Goal: Transaction & Acquisition: Purchase product/service

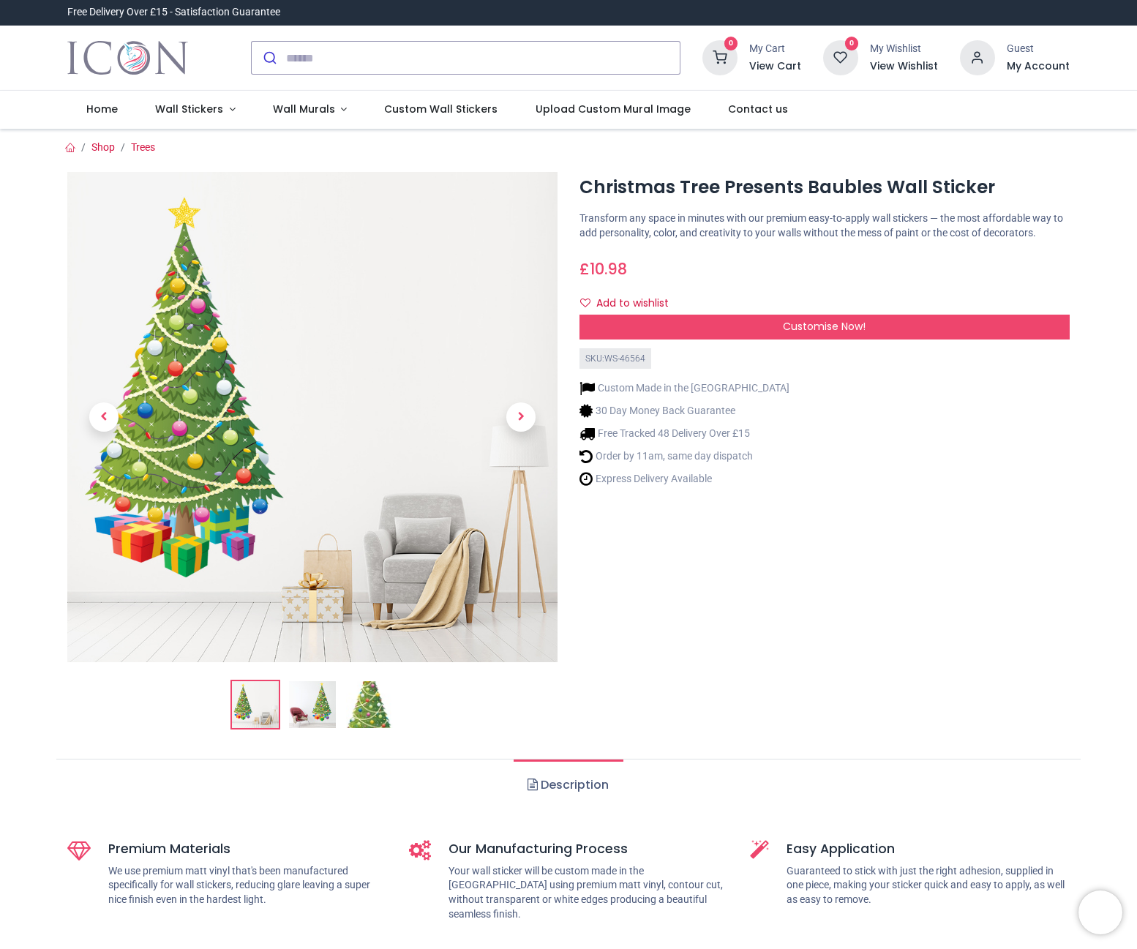
click at [319, 698] on img at bounding box center [312, 704] width 47 height 47
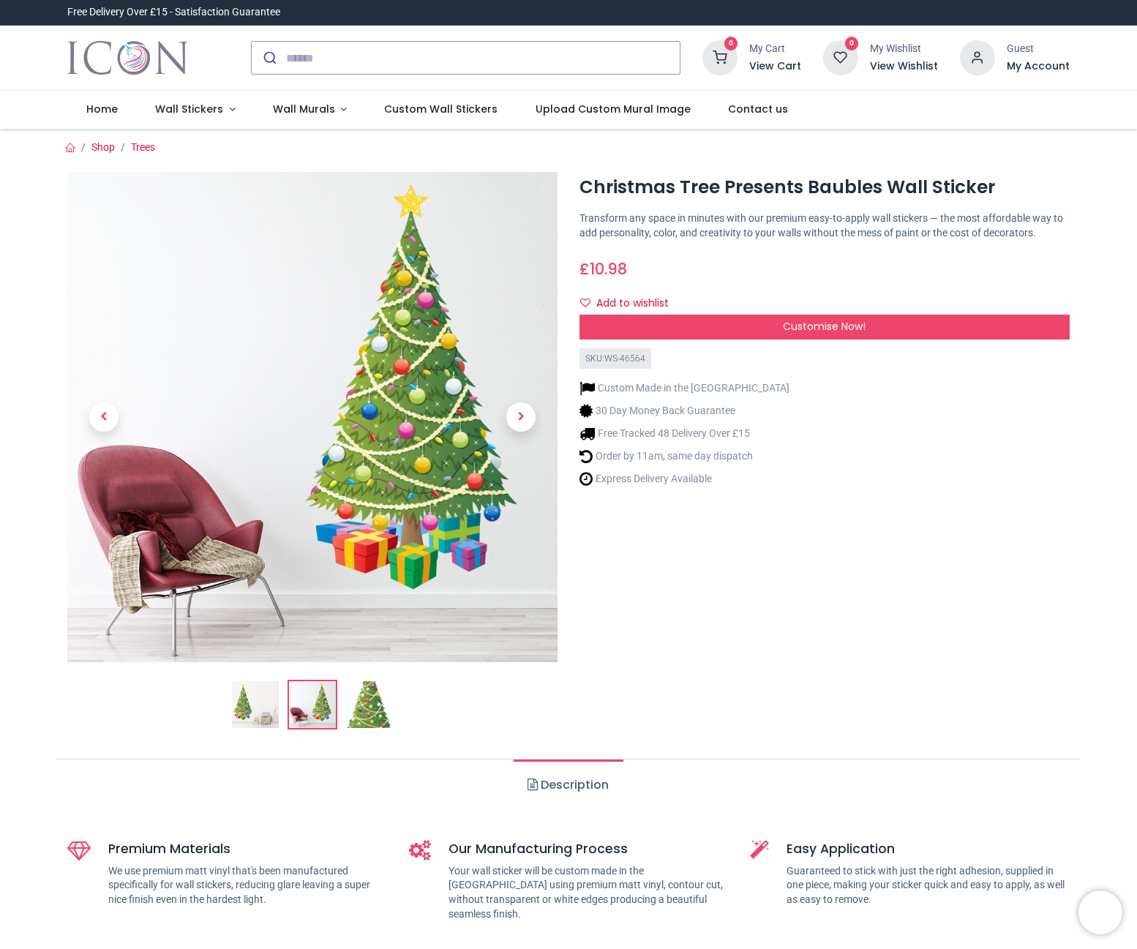
click at [380, 710] on img at bounding box center [369, 704] width 47 height 47
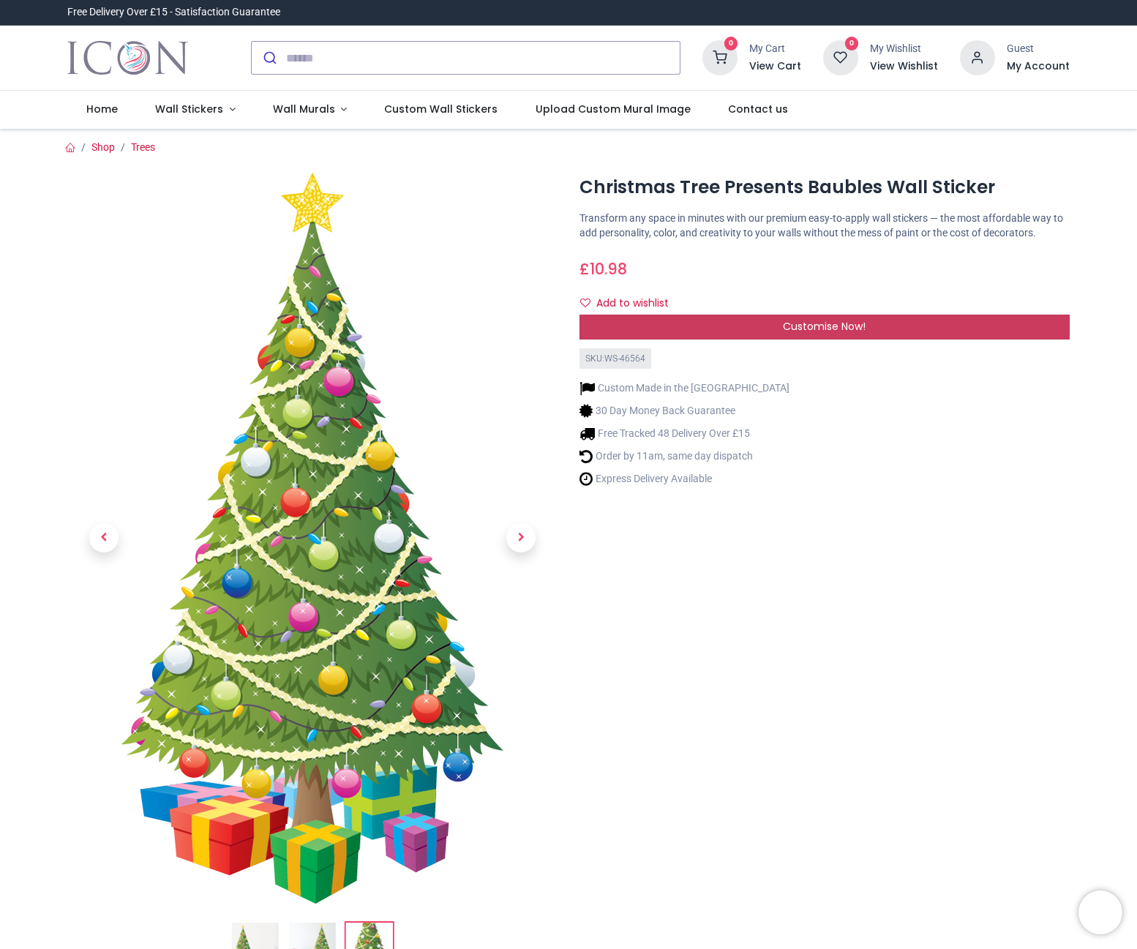
click at [811, 321] on span "Customise Now!" at bounding box center [824, 326] width 83 height 15
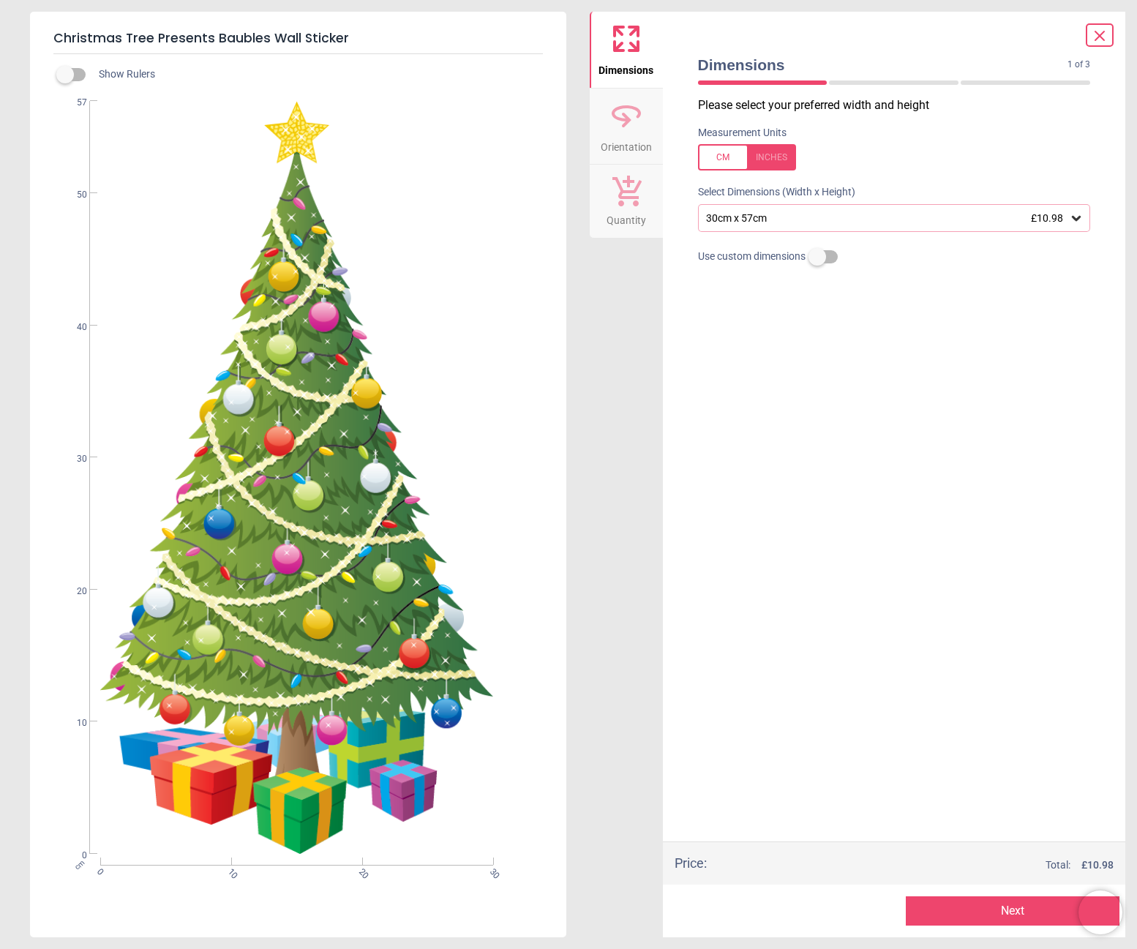
click at [1073, 213] on icon at bounding box center [1076, 218] width 15 height 15
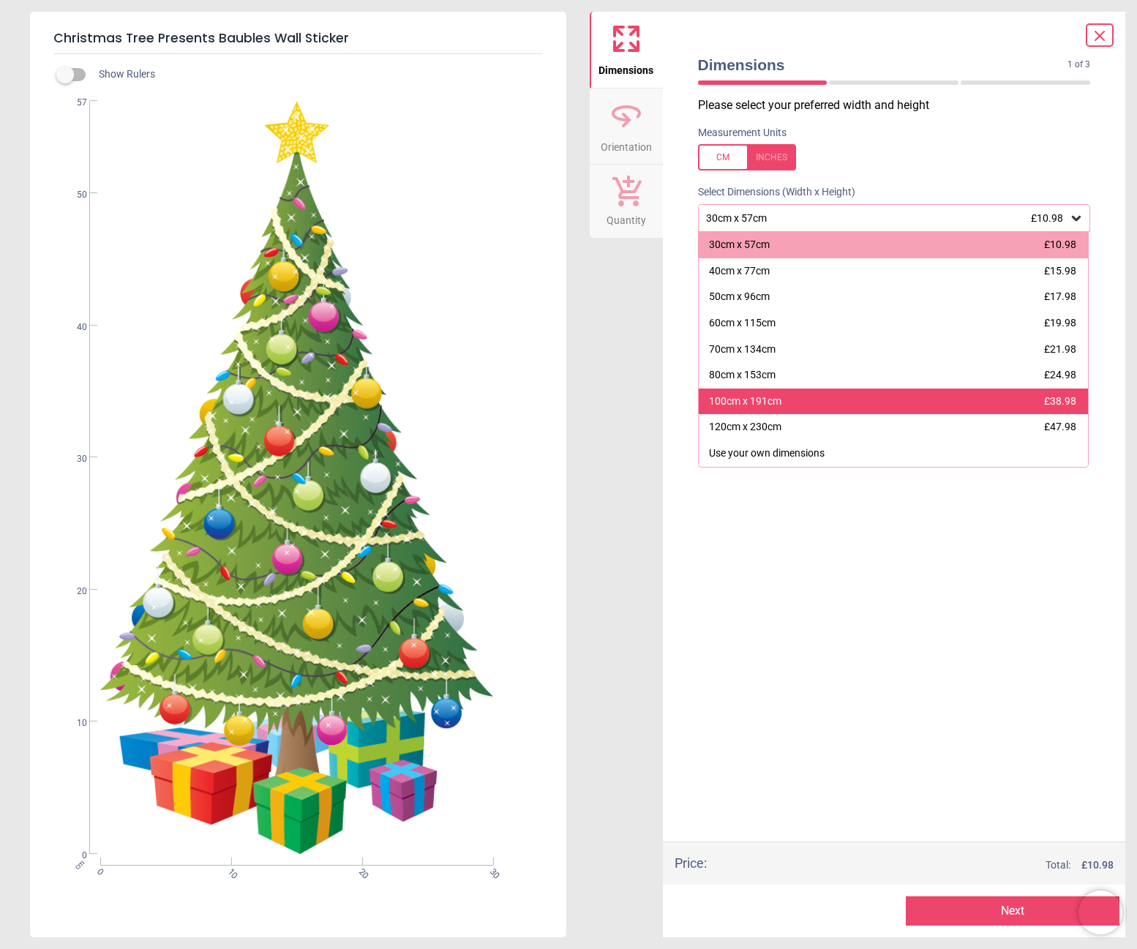
click at [821, 399] on div "100cm x 191cm £38.98" at bounding box center [894, 402] width 390 height 26
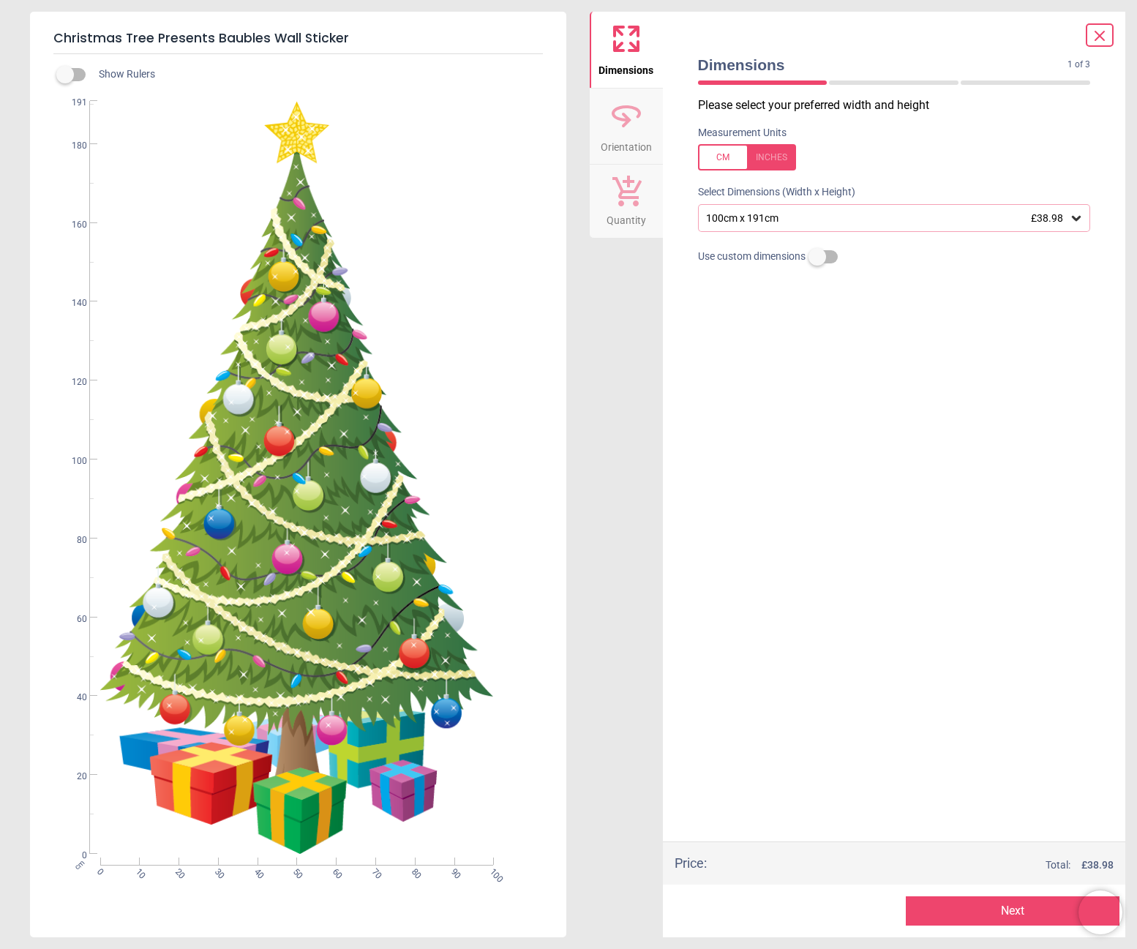
click at [876, 355] on div "Please select your preferred width and height Measurement Units Select Dimensio…" at bounding box center [894, 469] width 416 height 744
click at [648, 193] on button "Quantity" at bounding box center [626, 201] width 73 height 73
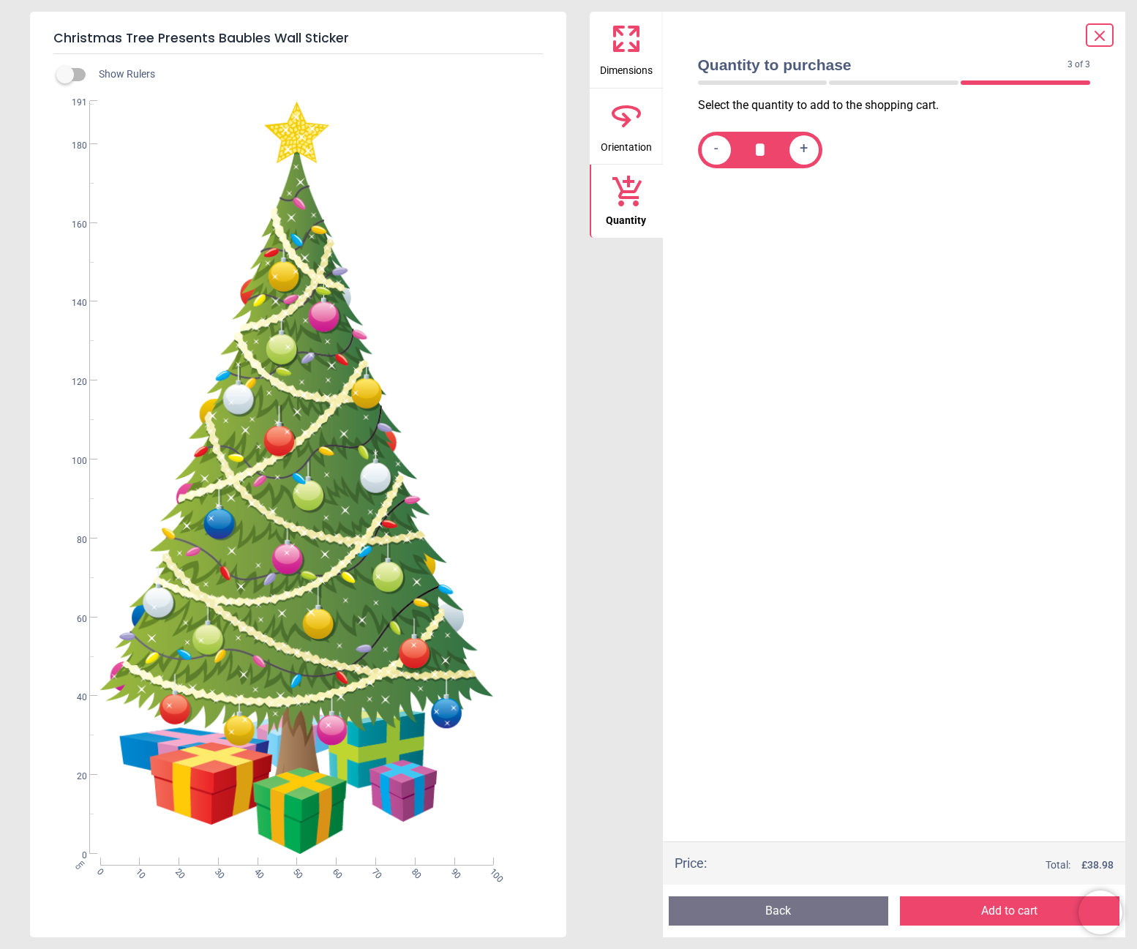
click at [991, 913] on button "Add to cart" at bounding box center [1010, 910] width 220 height 29
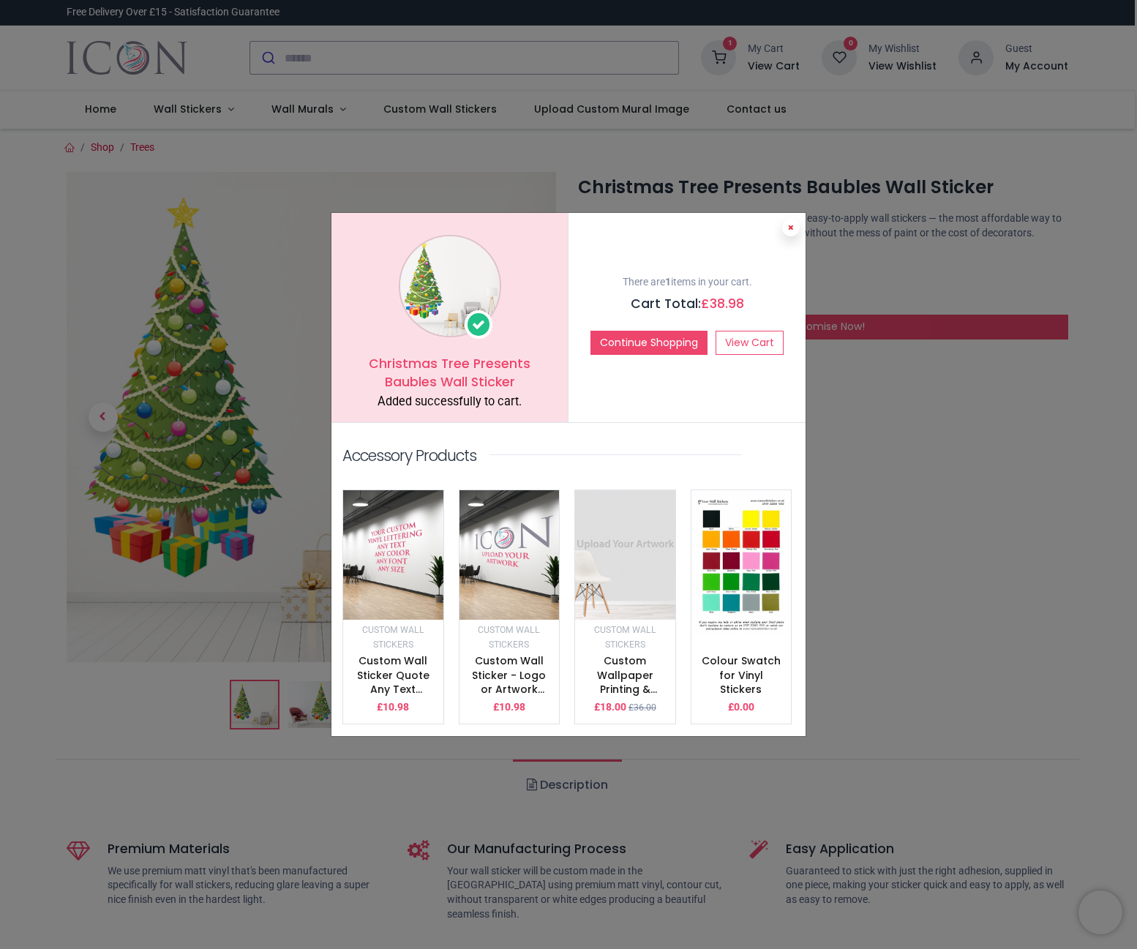
click at [790, 231] on icon at bounding box center [791, 227] width 6 height 7
